Goal: Task Accomplishment & Management: Use online tool/utility

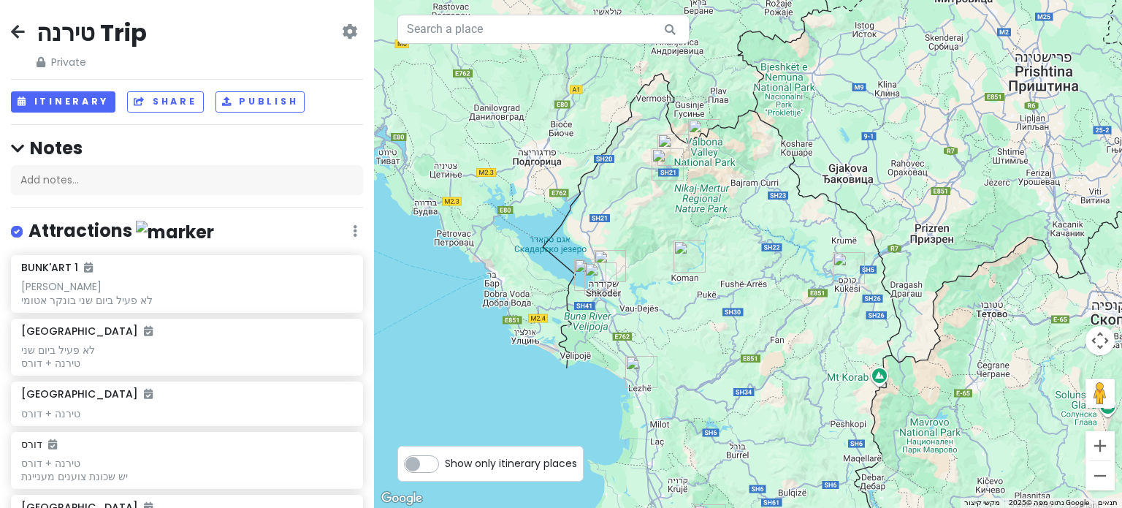
scroll to position [1442, 0]
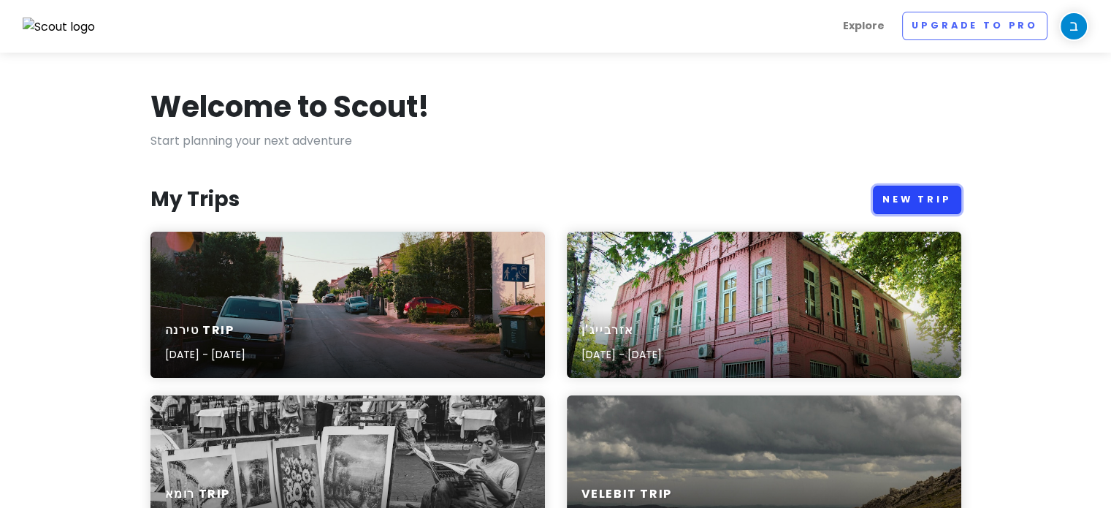
click at [933, 206] on link "New Trip" at bounding box center [917, 199] width 88 height 28
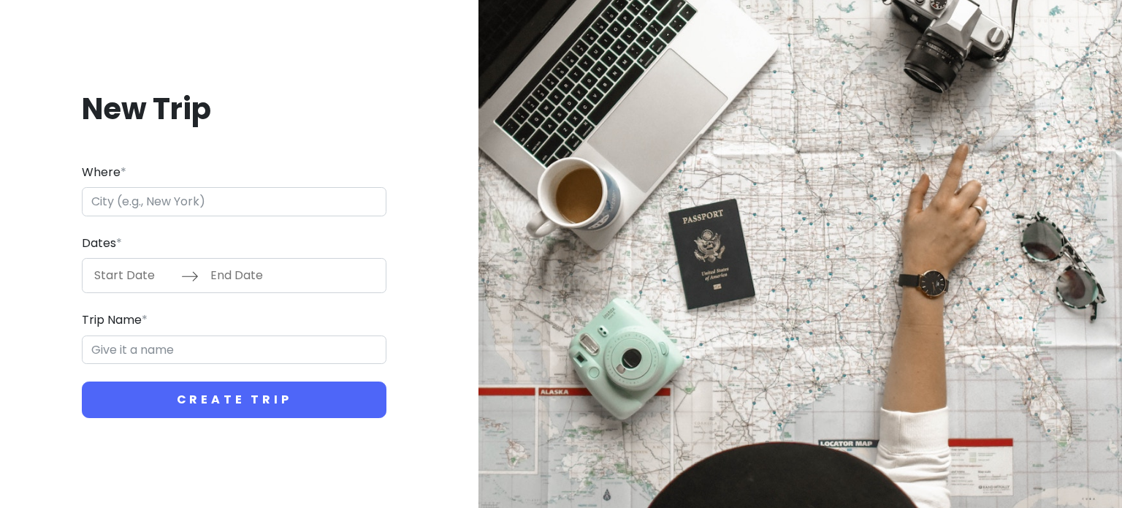
click at [275, 184] on div "Where *" at bounding box center [234, 189] width 305 height 53
click at [275, 198] on input "Where *" at bounding box center [234, 201] width 305 height 29
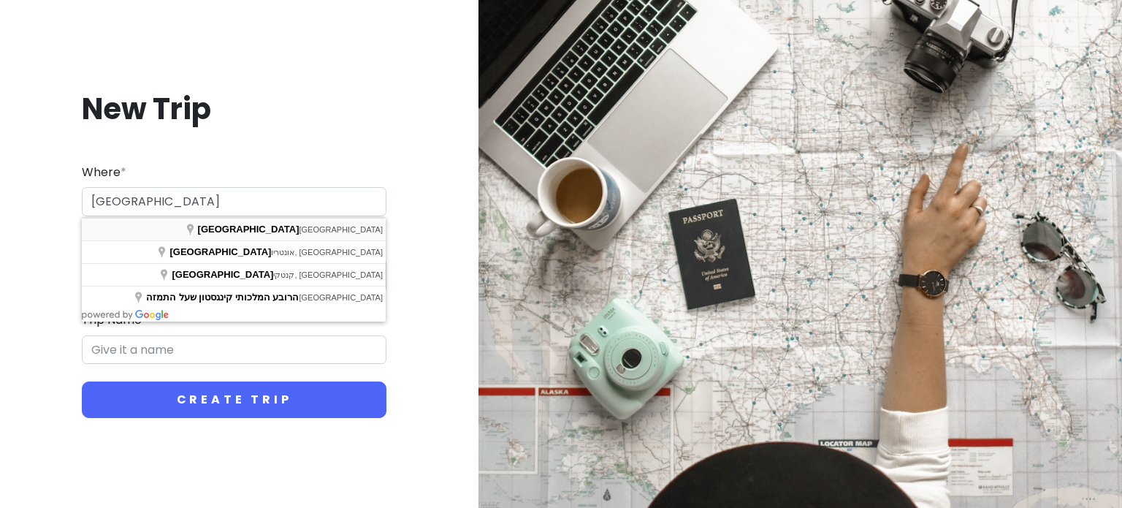
type input "[GEOGRAPHIC_DATA], [GEOGRAPHIC_DATA]"
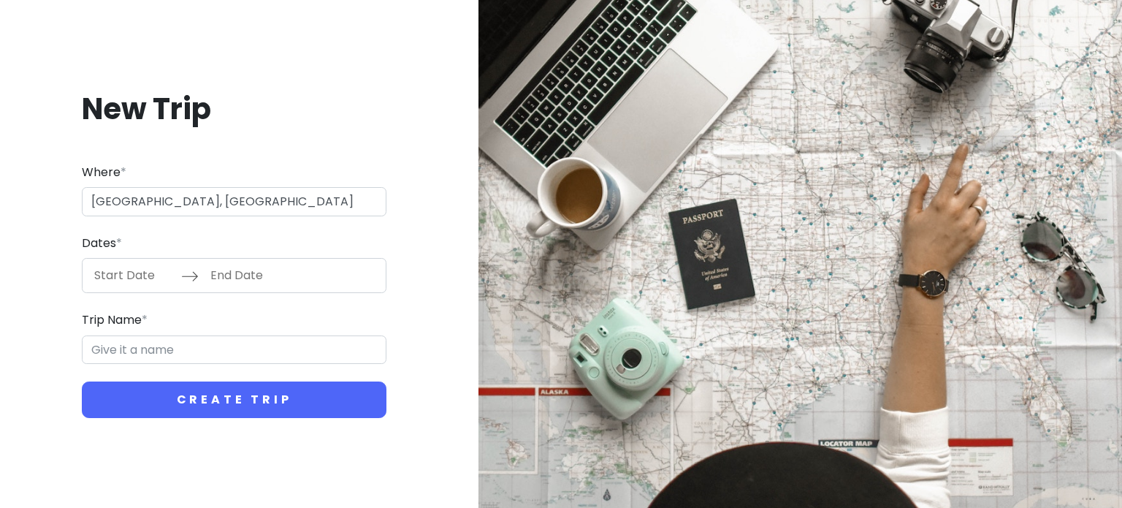
type input "לונדון Trip"
click at [172, 201] on input "[GEOGRAPHIC_DATA], [GEOGRAPHIC_DATA]" at bounding box center [234, 201] width 305 height 29
click at [142, 273] on input "Start Date" at bounding box center [133, 276] width 95 height 34
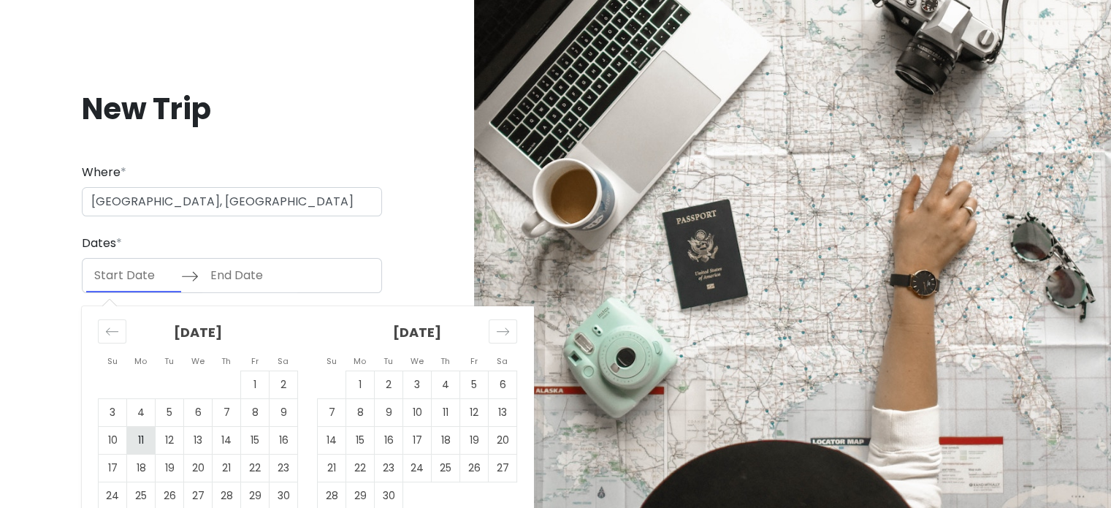
click at [138, 443] on td "11" at bounding box center [141, 440] width 28 height 28
type input "[DATE]"
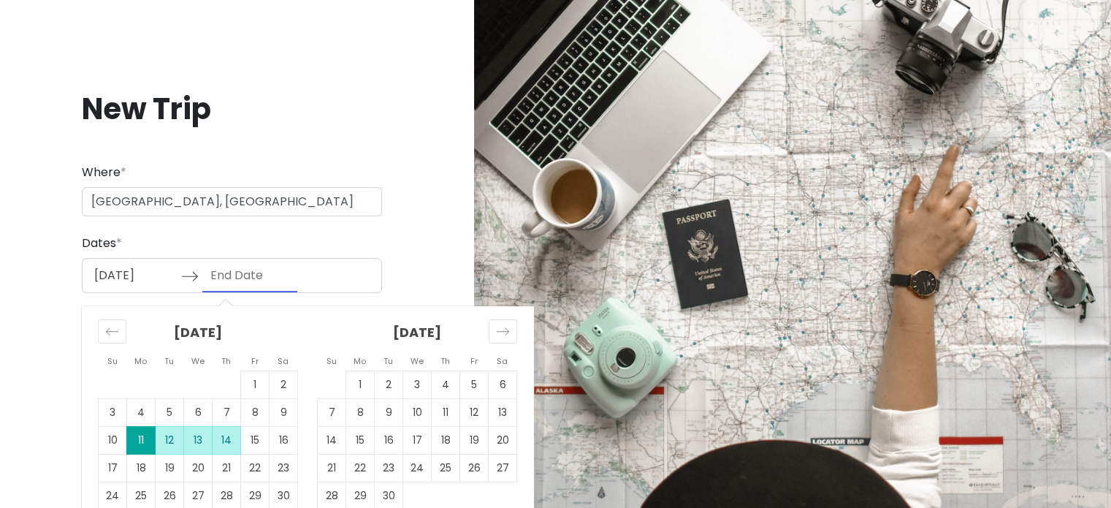
click at [226, 438] on td "14" at bounding box center [227, 440] width 28 height 28
type input "08/14/2025"
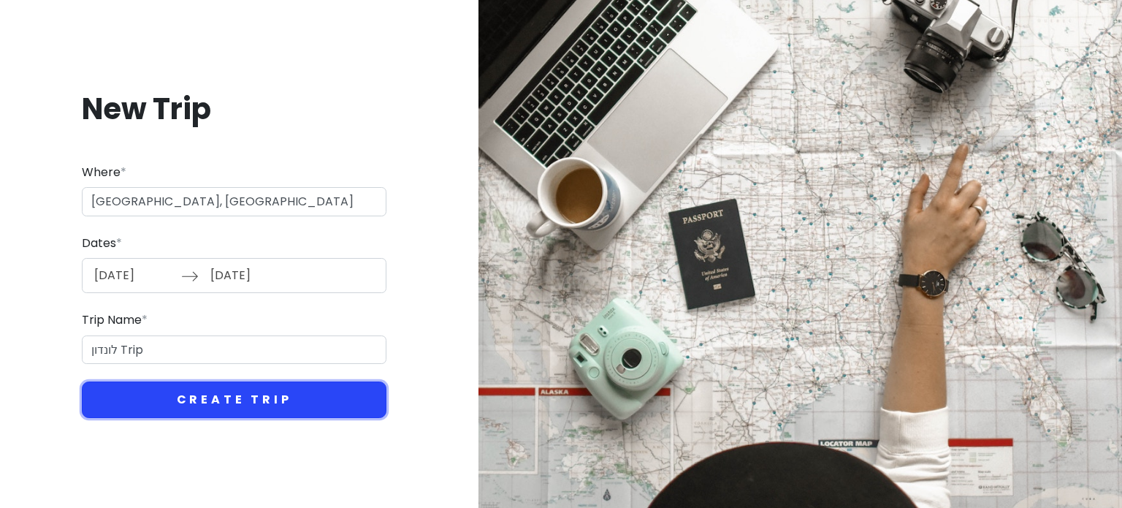
click at [249, 399] on button "Create Trip" at bounding box center [234, 399] width 305 height 37
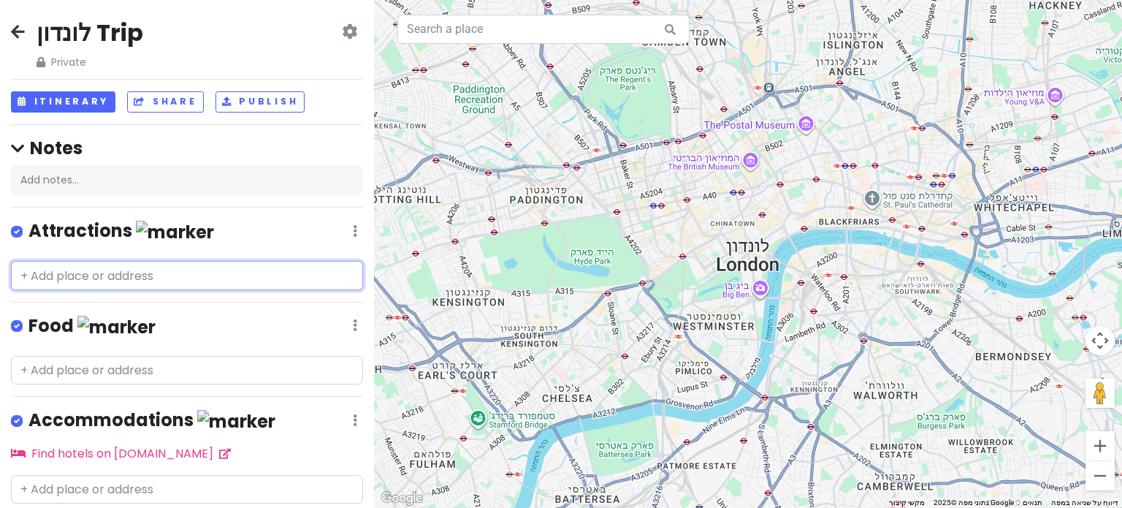
click at [87, 275] on input "text" at bounding box center [187, 275] width 352 height 29
click at [155, 277] on input "text" at bounding box center [187, 275] width 352 height 29
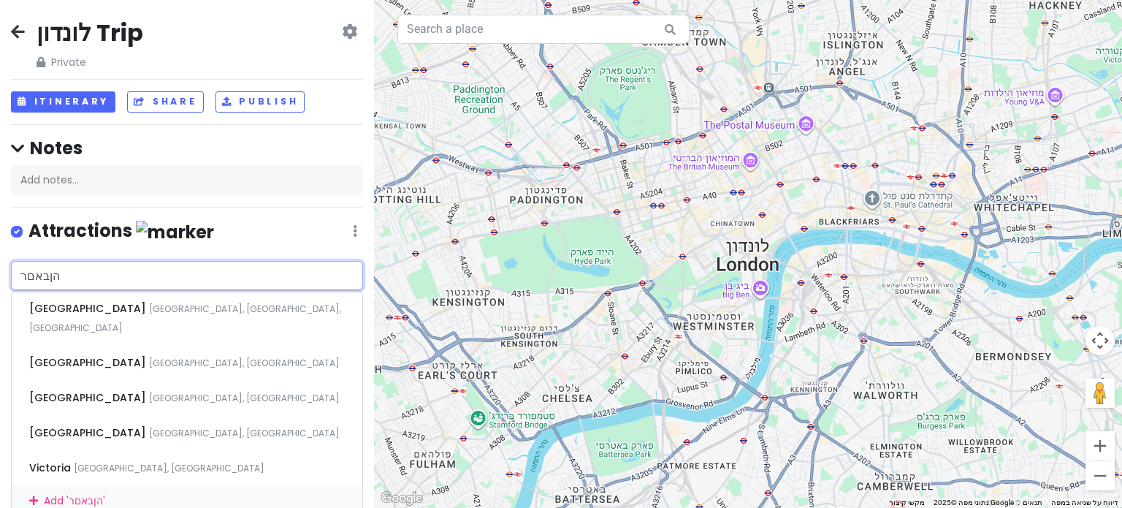
drag, startPoint x: 181, startPoint y: 268, endPoint x: 0, endPoint y: 260, distance: 181.3
click at [0, 261] on div "הןבאםר Victoria Coach Station Buckingham Palace Road, לונדון, בריטניה Victoria …" at bounding box center [187, 389] width 374 height 257
type input "victoria pa"
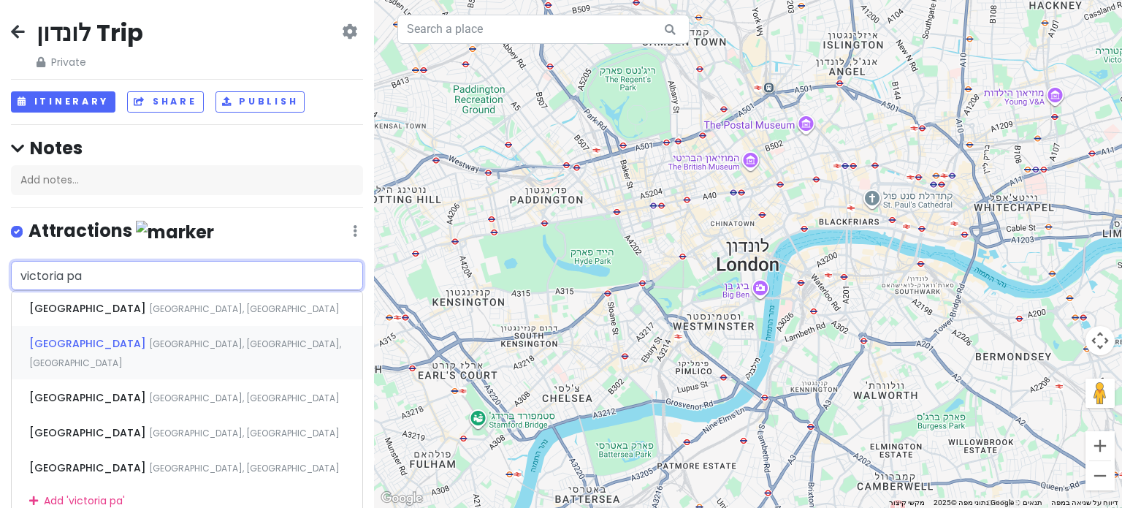
click at [114, 315] on span "Victoria Palace Theatre" at bounding box center [89, 308] width 120 height 15
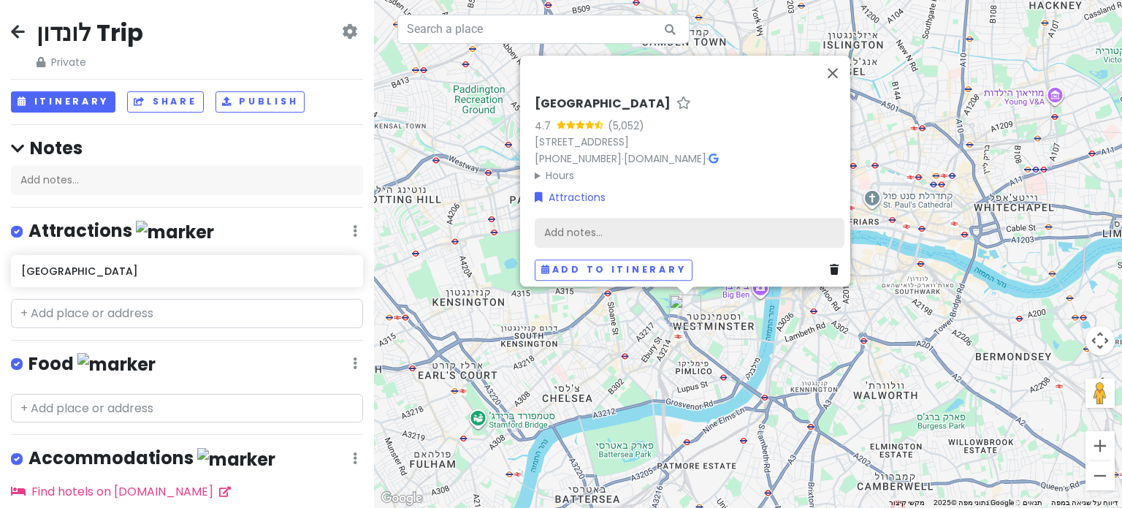
click at [592, 222] on div "Add notes..." at bounding box center [690, 232] width 310 height 31
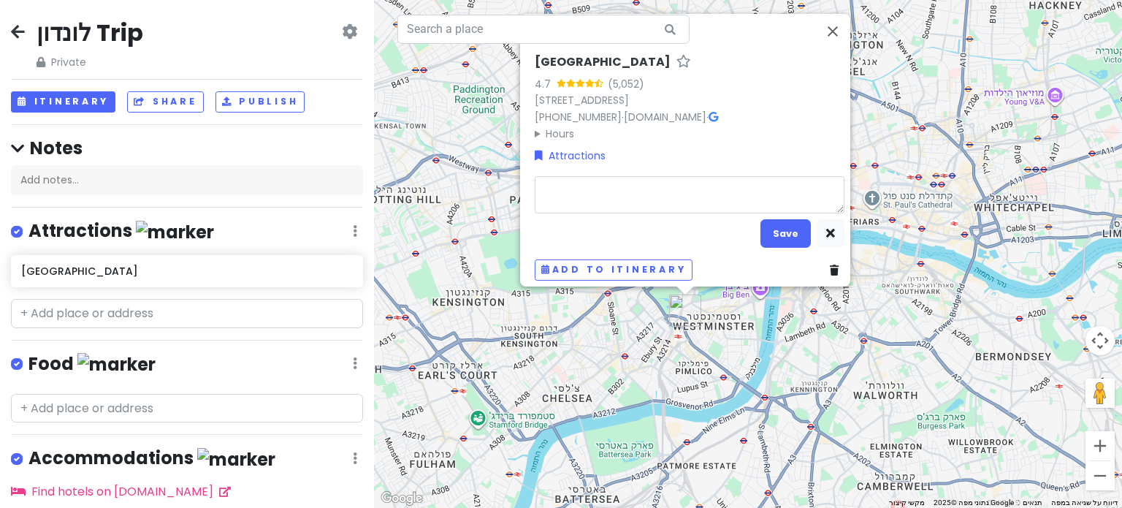
type textarea "x"
type textarea "v"
type textarea "x"
type textarea "vn"
type textarea "x"
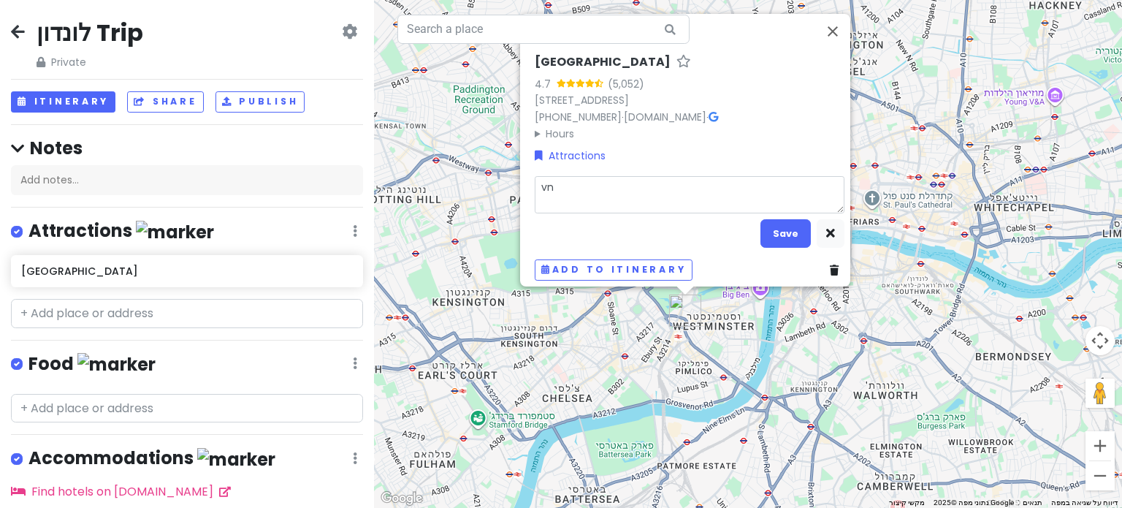
type textarea "vnh"
type textarea "x"
type textarea "vnhk"
type textarea "x"
type textarea "vnhku"
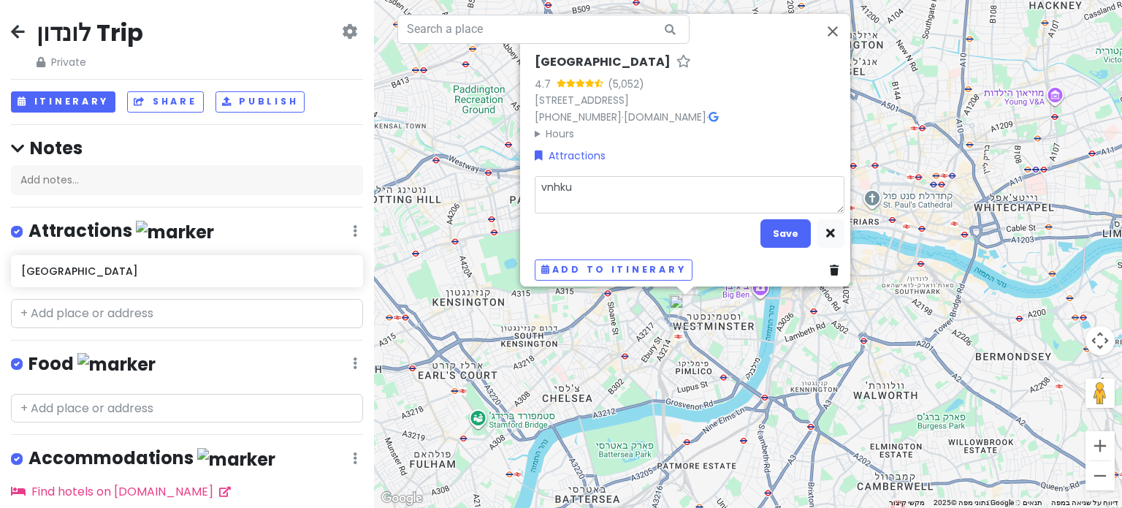
type textarea "x"
type textarea "vnhkui"
type textarea "x"
type textarea "vnhku"
type textarea "x"
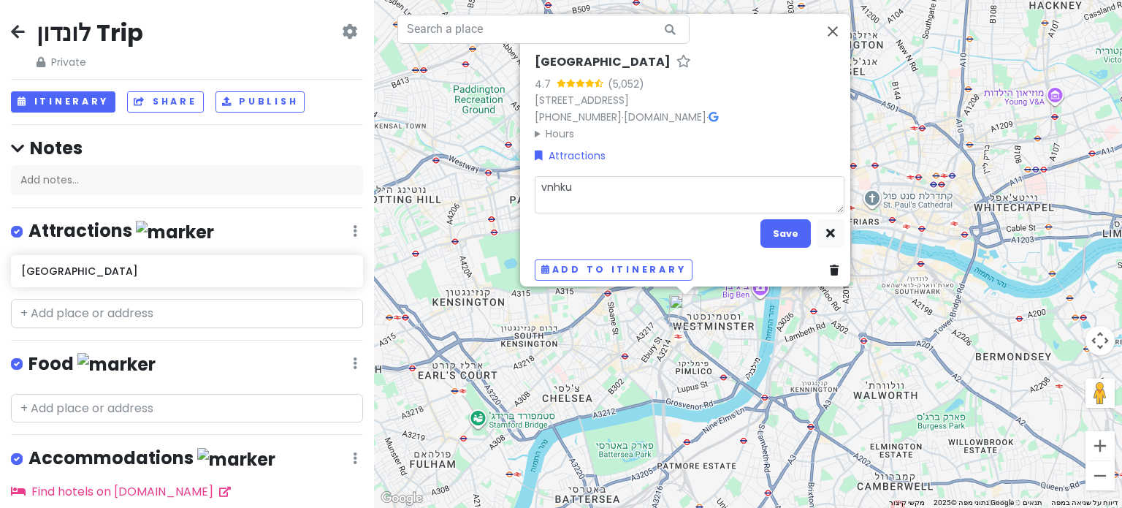
type textarea "vnhk"
type textarea "x"
type textarea "vnh"
type textarea "x"
type textarea "vn"
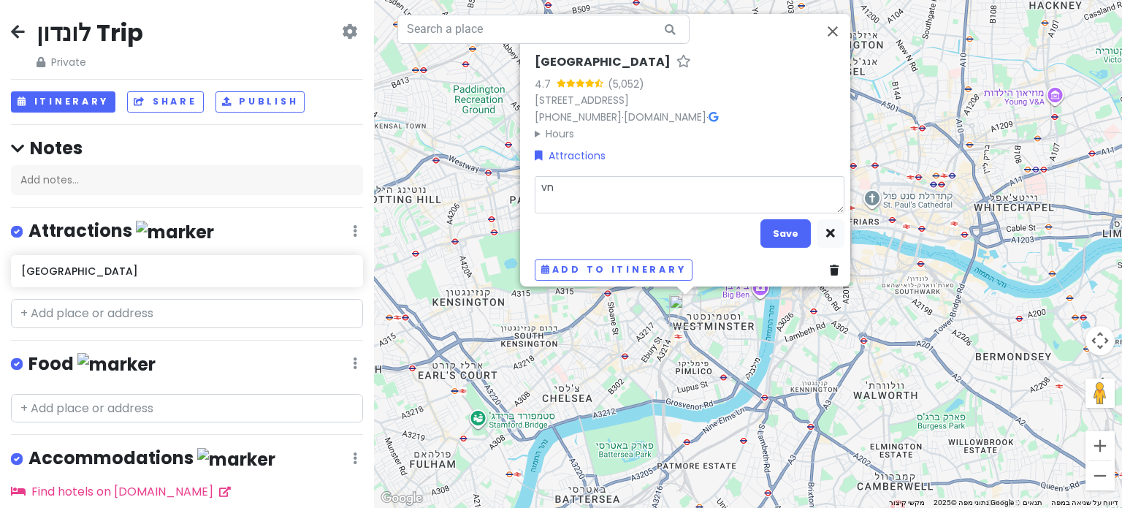
type textarea "x"
type textarea "v"
type textarea "x"
type textarea "ה"
type textarea "x"
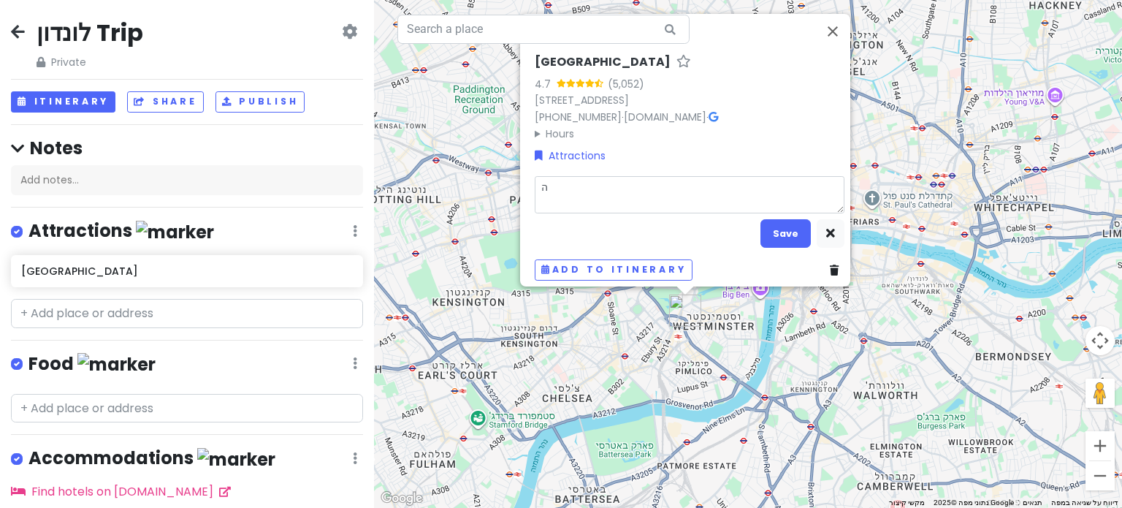
type textarea "המ"
type textarea "x"
type textarea "המי"
type textarea "x"
type textarea "המיל"
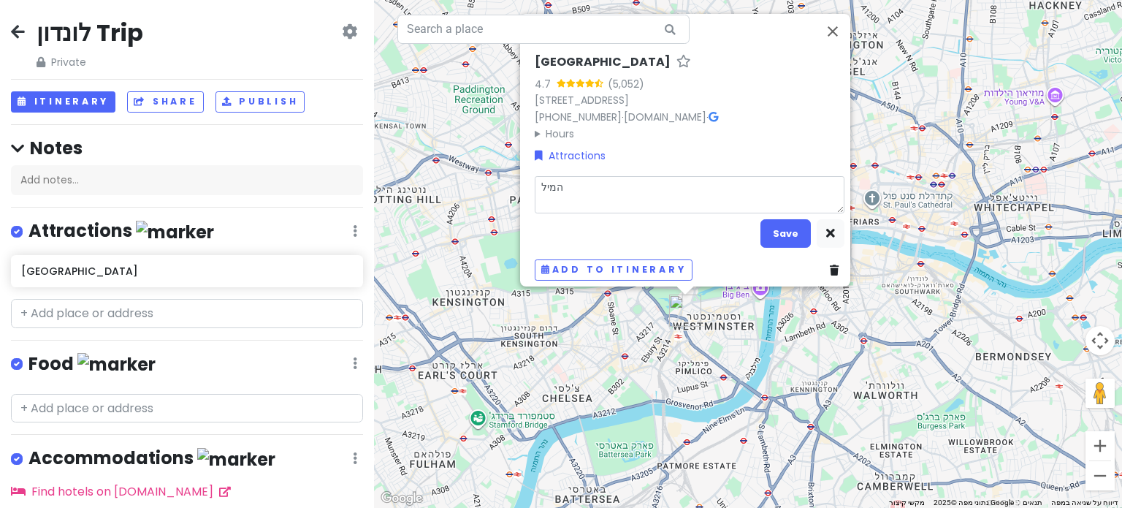
type textarea "x"
type textarea "המילו"
type textarea "x"
type textarea "המילון"
type textarea "x"
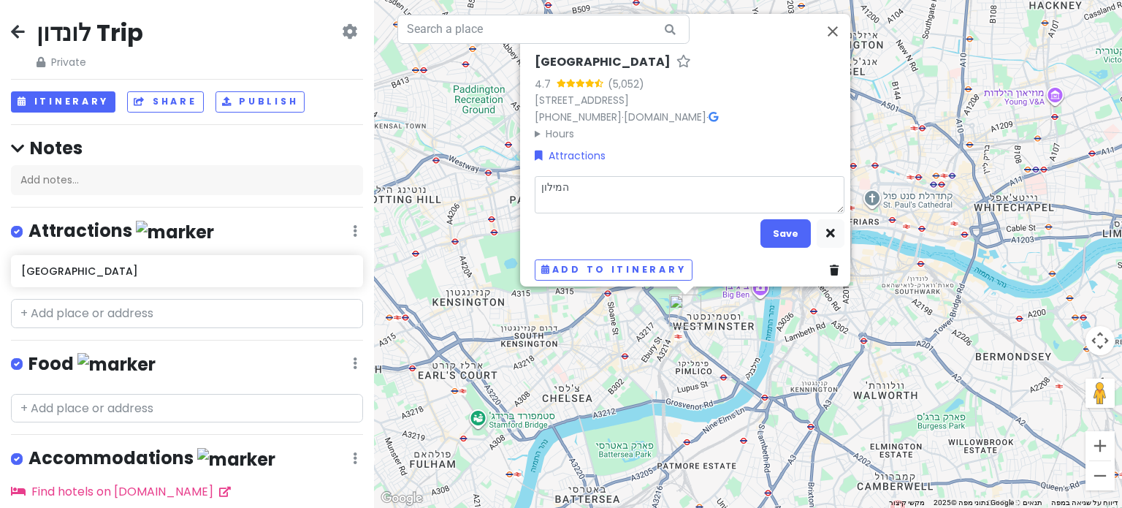
type textarea "המילו"
type textarea "x"
type textarea "המיל"
type textarea "x"
type textarea "המילט"
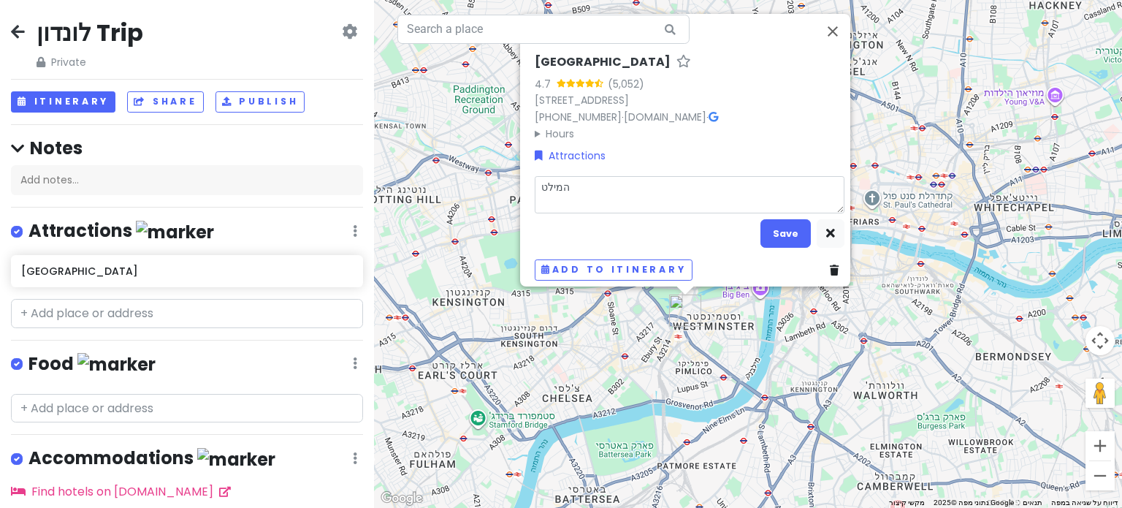
type textarea "x"
type textarea "המילטו"
type textarea "x"
type textarea "המילטון"
click at [789, 221] on button "Save" at bounding box center [785, 233] width 50 height 28
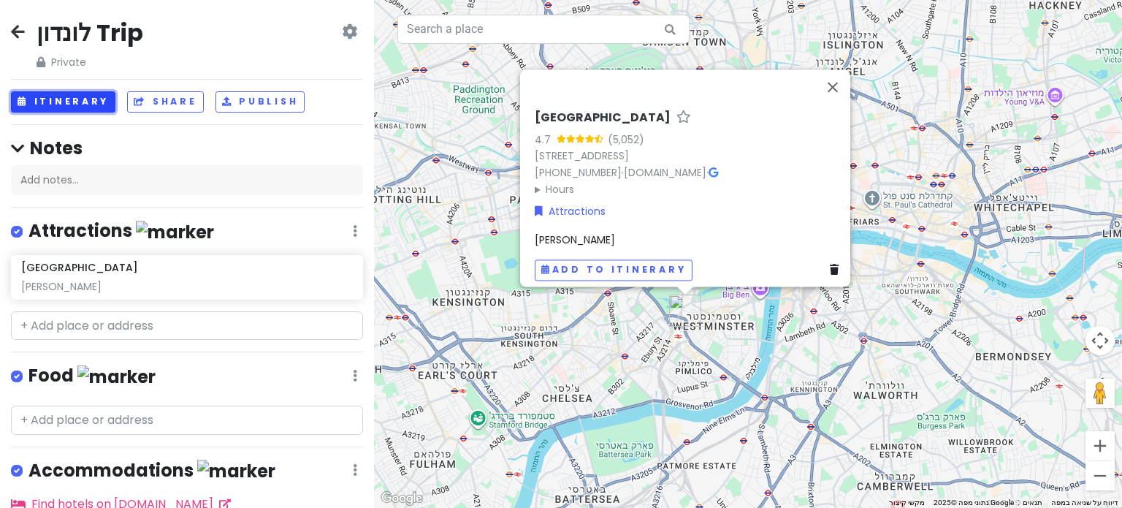
click at [64, 105] on button "Itinerary" at bounding box center [63, 101] width 104 height 21
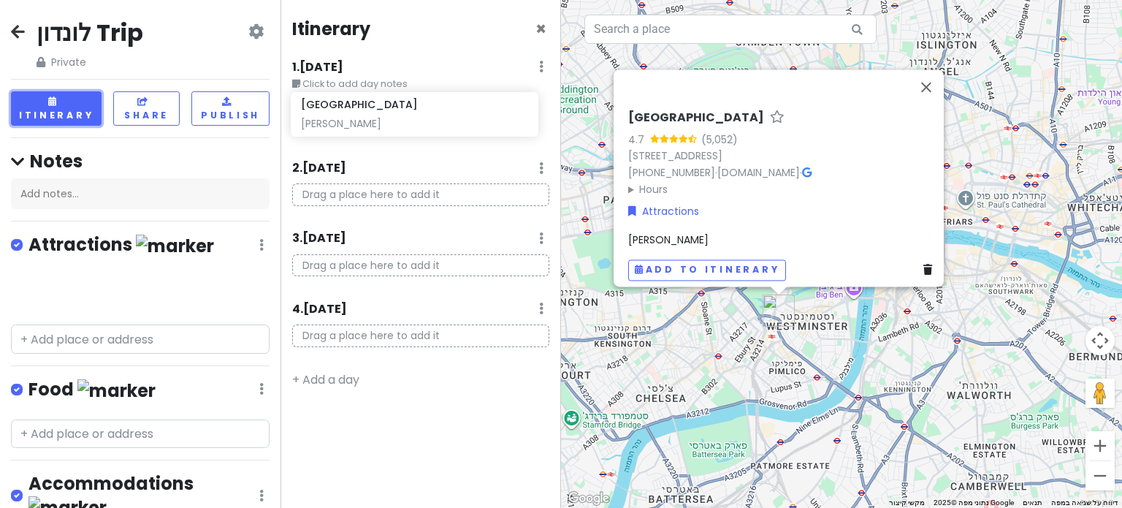
drag, startPoint x: 118, startPoint y: 289, endPoint x: 397, endPoint y: 115, distance: 329.7
click at [397, 115] on div "לונדון Trip Private Change Dates Make a Copy Delete Trip Go Pro ⚡️ Give Feedbac…" at bounding box center [561, 254] width 1122 height 508
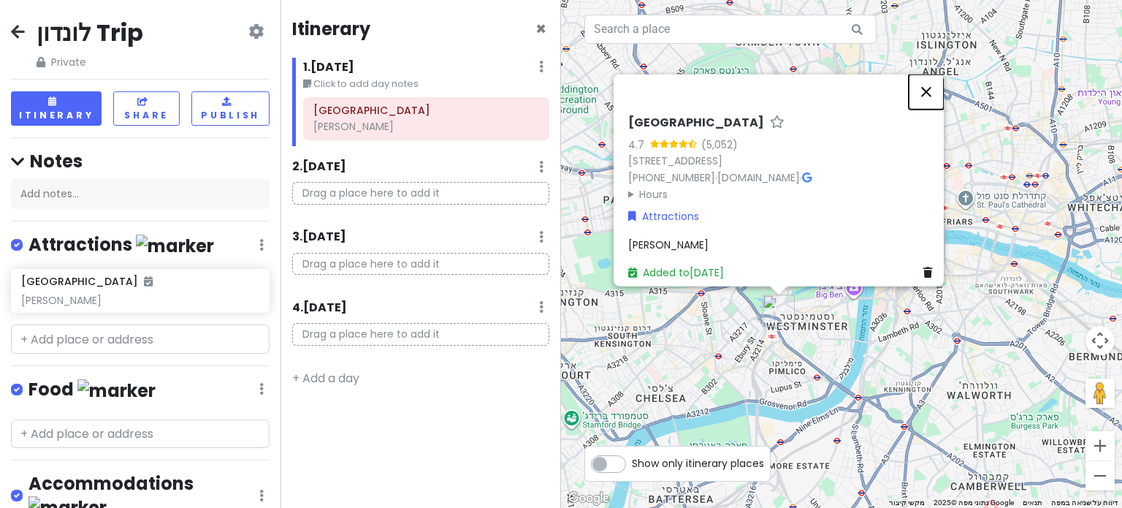
click at [927, 77] on button "סגירה" at bounding box center [925, 91] width 35 height 35
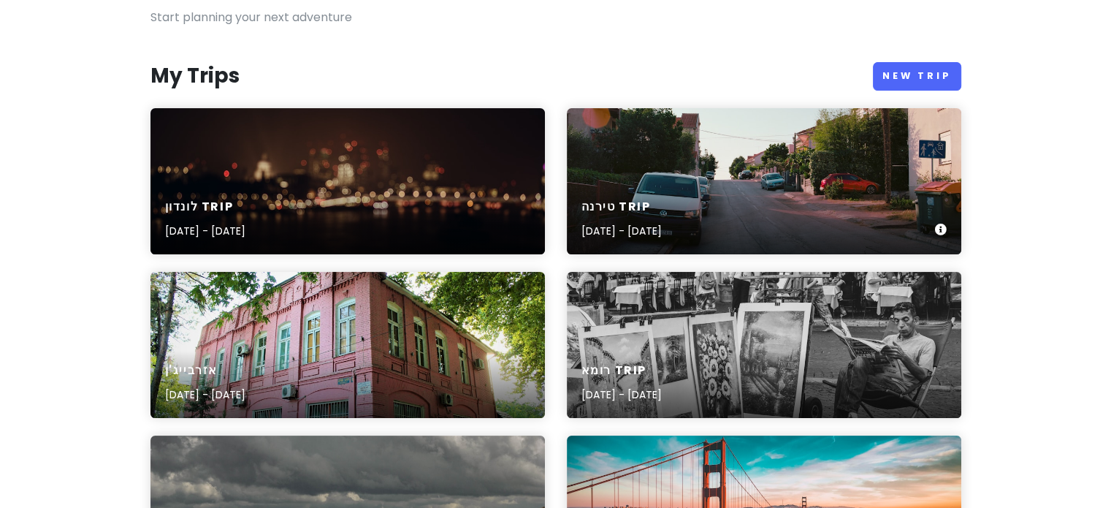
scroll to position [146, 0]
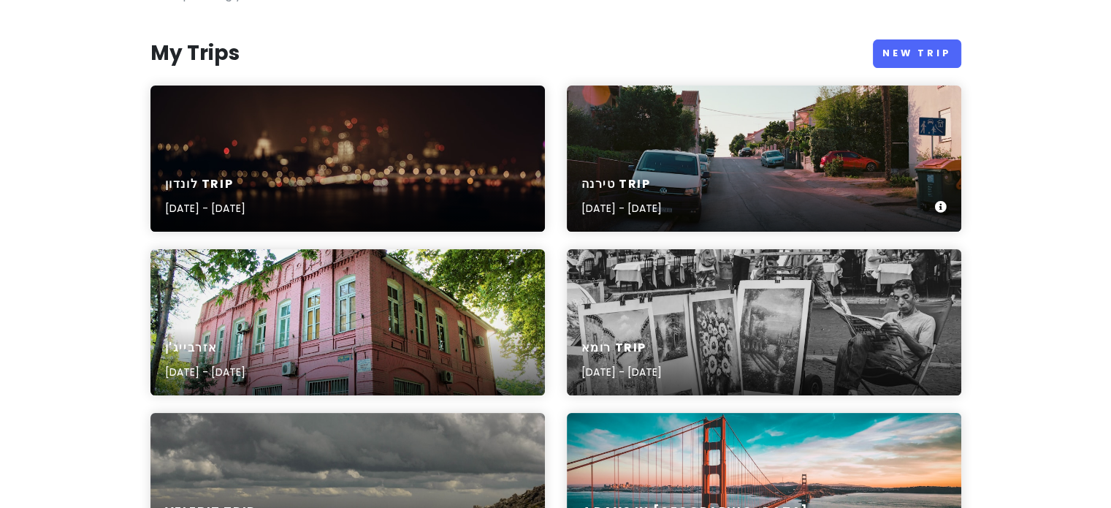
click at [824, 173] on div "טירנה Trip Jul 20, 2025 - Jul 25, 2025" at bounding box center [764, 196] width 394 height 69
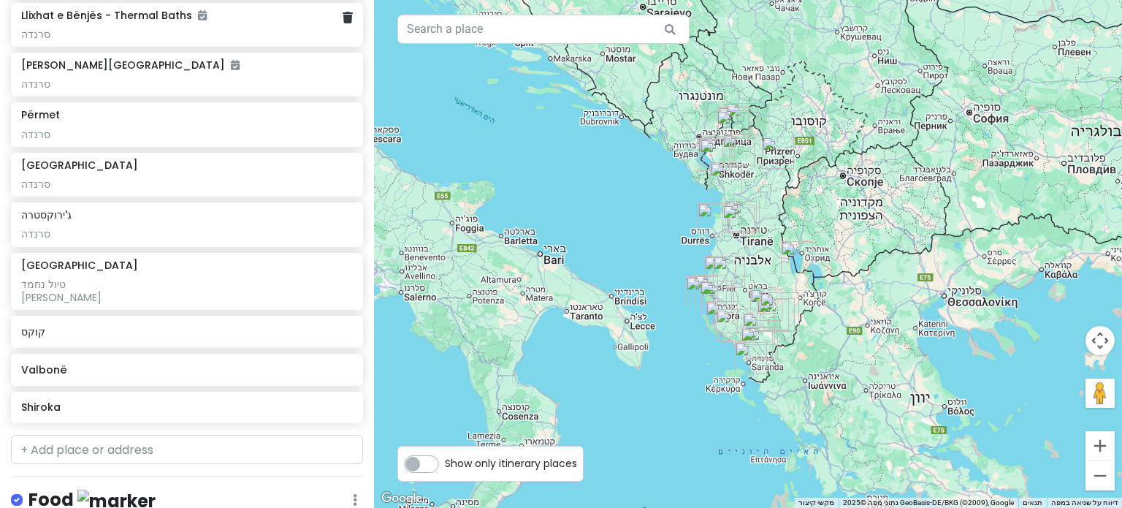
scroll to position [1296, 0]
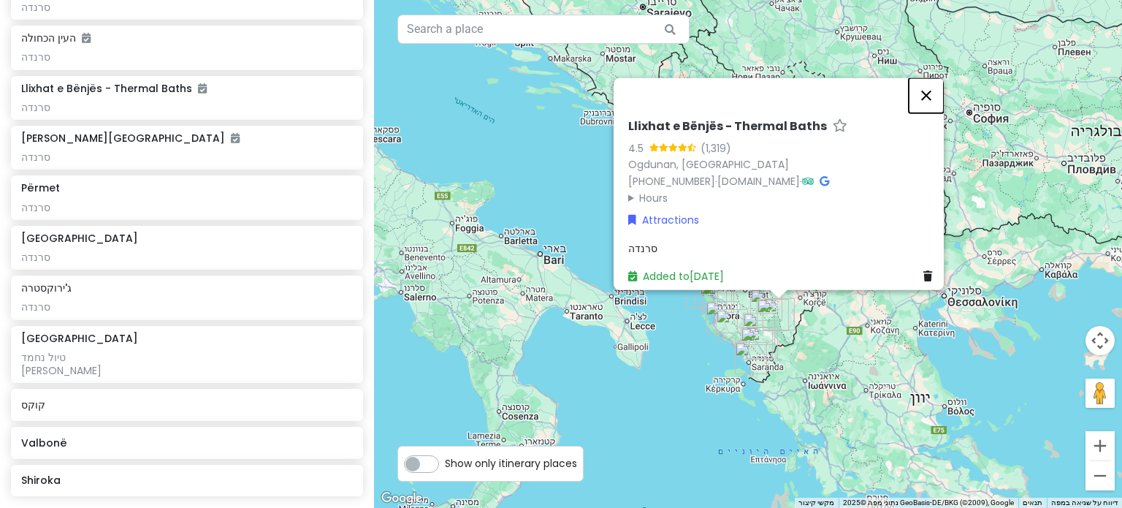
click at [932, 85] on button "סגירה" at bounding box center [925, 94] width 35 height 35
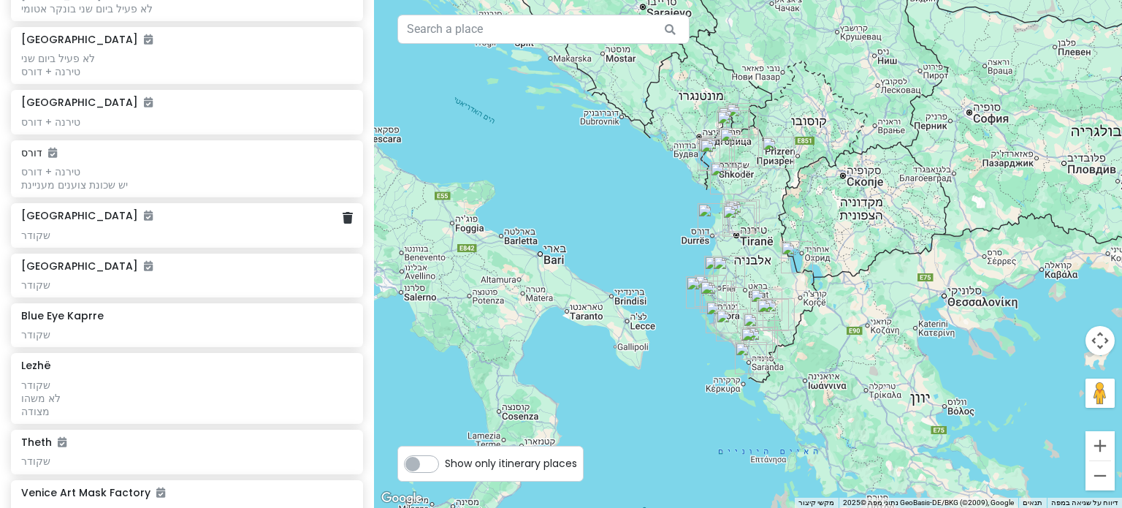
scroll to position [292, 0]
click at [130, 267] on div "Rozafa Castle" at bounding box center [186, 265] width 331 height 13
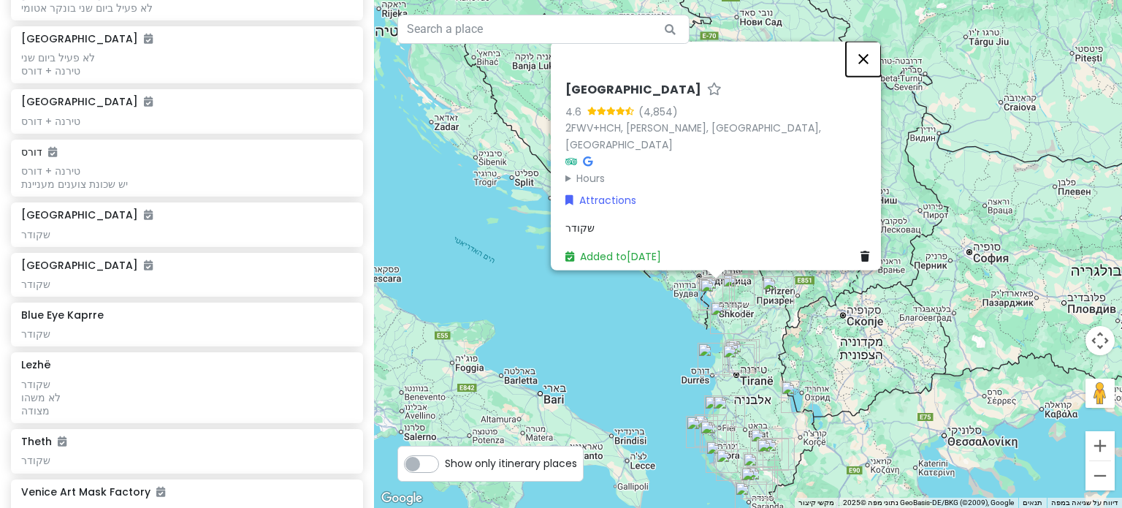
click at [873, 66] on button "סגירה" at bounding box center [863, 58] width 35 height 35
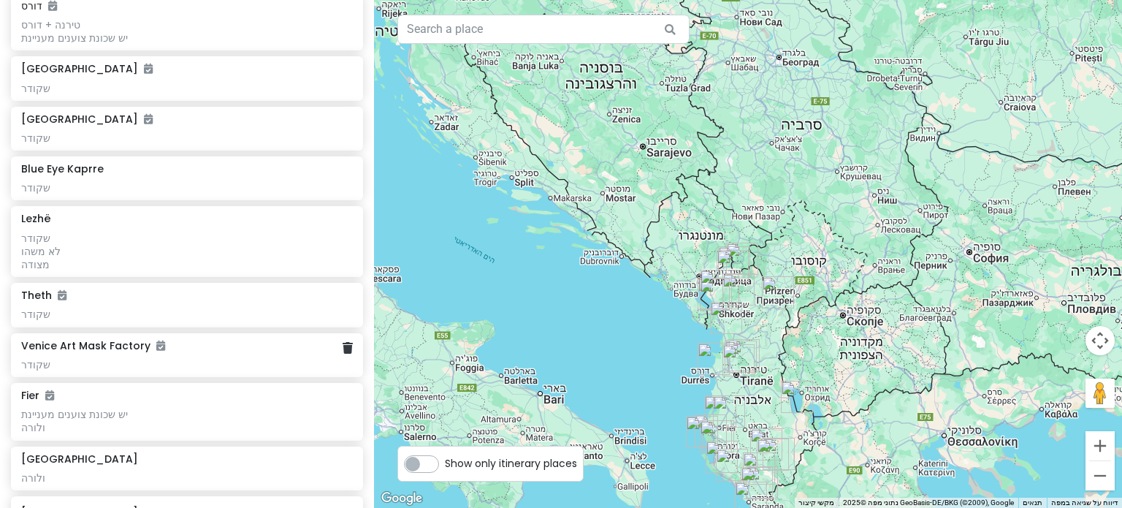
scroll to position [511, 0]
